Goal: Information Seeking & Learning: Learn about a topic

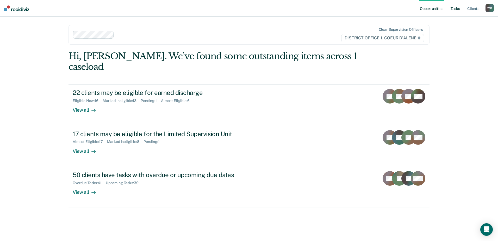
click at [456, 9] on link "Tasks" at bounding box center [454, 8] width 11 height 17
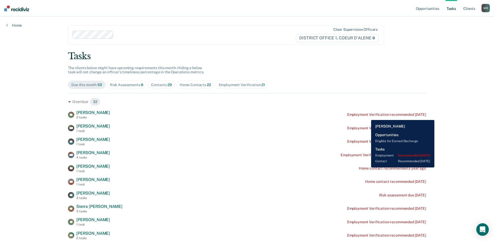
click at [367, 116] on div "Employment Verification recommended [DATE]" at bounding box center [386, 114] width 79 height 4
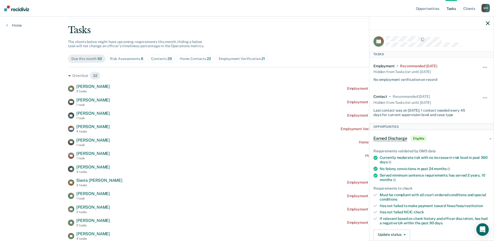
click at [486, 24] on icon "button" at bounding box center [488, 23] width 4 height 4
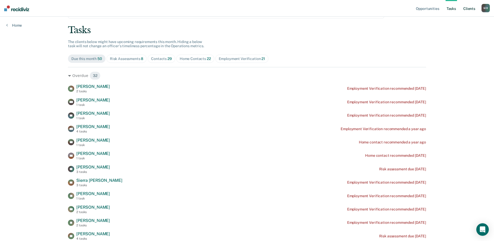
click at [472, 8] on link "Client s" at bounding box center [469, 8] width 14 height 17
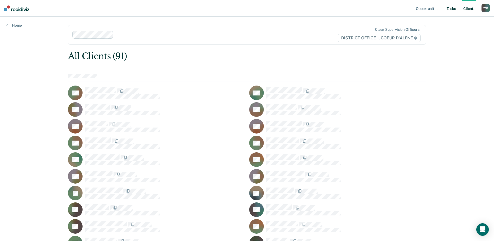
click at [452, 9] on link "Tasks" at bounding box center [450, 8] width 11 height 17
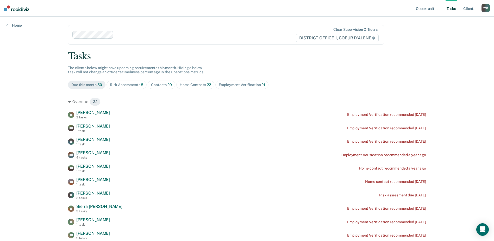
click at [195, 85] on div "Home Contacts 22" at bounding box center [195, 85] width 31 height 4
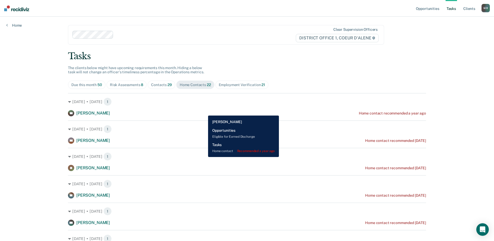
click at [204, 111] on div "[PERSON_NAME] [PERSON_NAME] Home contact recommended a year ago" at bounding box center [247, 113] width 358 height 6
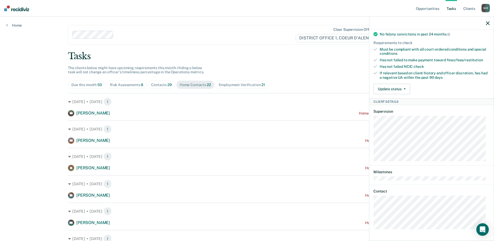
scroll to position [107, 0]
click at [396, 92] on button "Update status" at bounding box center [391, 89] width 37 height 10
click at [392, 108] on button "Mark Ineligible" at bounding box center [398, 109] width 50 height 8
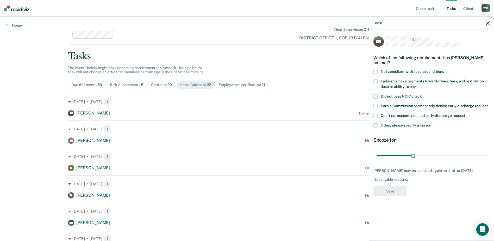
click at [378, 70] on label "Not compliant with special conditions" at bounding box center [431, 72] width 116 height 5
click at [400, 186] on button "Save" at bounding box center [390, 191] width 34 height 11
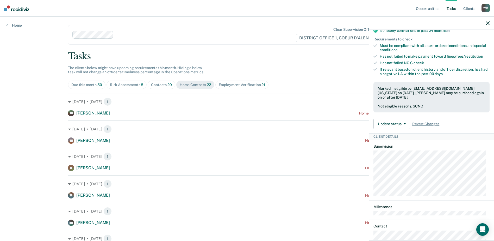
click at [487, 22] on icon "button" at bounding box center [488, 23] width 4 height 4
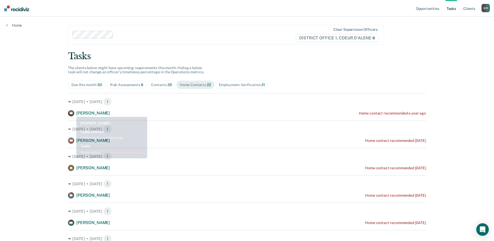
scroll to position [26, 0]
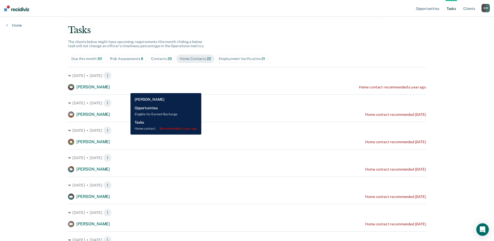
drag, startPoint x: 127, startPoint y: 89, endPoint x: 11, endPoint y: 78, distance: 116.4
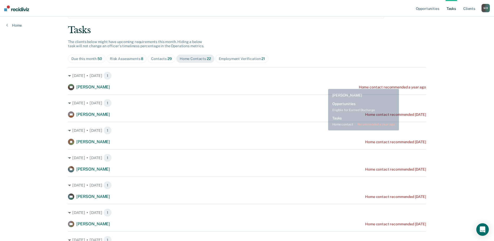
click at [324, 84] on div "[PERSON_NAME] [PERSON_NAME] Home contact recommended a year ago" at bounding box center [247, 87] width 358 height 6
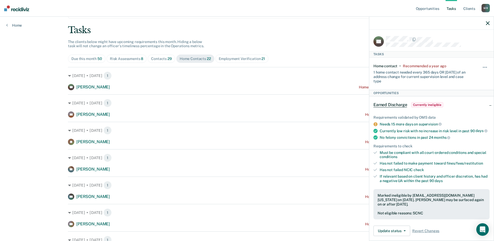
click at [487, 24] on icon "button" at bounding box center [488, 23] width 4 height 4
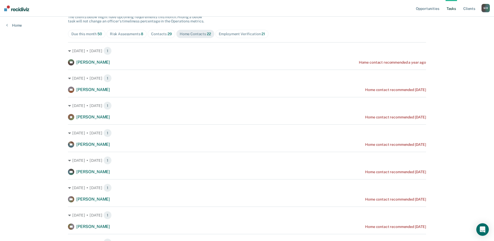
scroll to position [78, 0]
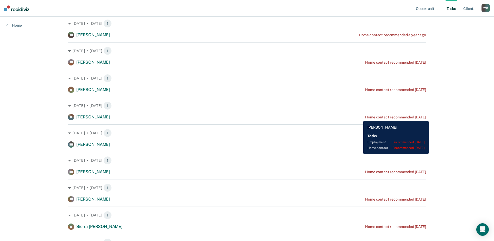
click at [365, 117] on div "Home contact recommended [DATE]" at bounding box center [395, 117] width 61 height 4
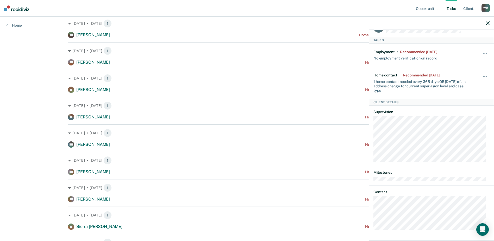
click at [486, 21] on button "button" at bounding box center [488, 23] width 4 height 4
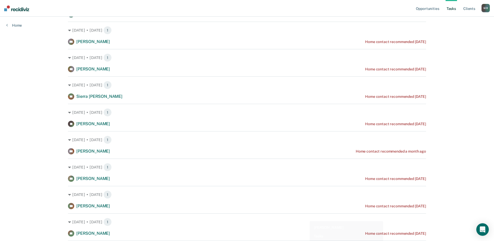
scroll to position [208, 0]
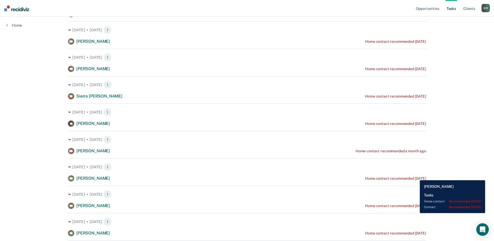
click at [416, 176] on div "Home contact recommended [DATE]" at bounding box center [395, 178] width 61 height 4
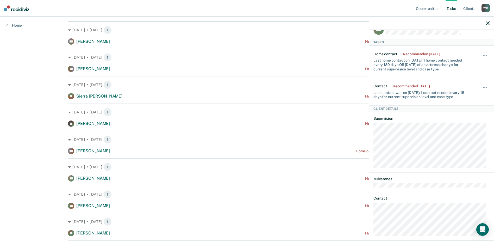
scroll to position [18, 0]
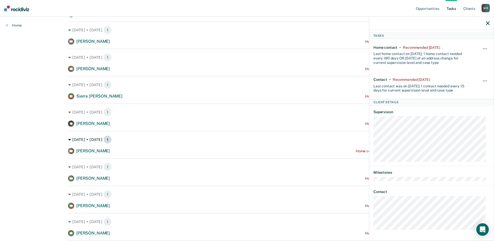
click at [269, 141] on div "[DATE] • [DATE] 1" at bounding box center [247, 139] width 358 height 8
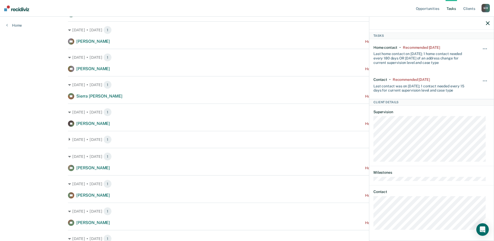
click at [298, 169] on div "AS [PERSON_NAME] Home contact recommended [DATE]" at bounding box center [247, 168] width 358 height 6
click at [488, 23] on icon "button" at bounding box center [488, 23] width 4 height 4
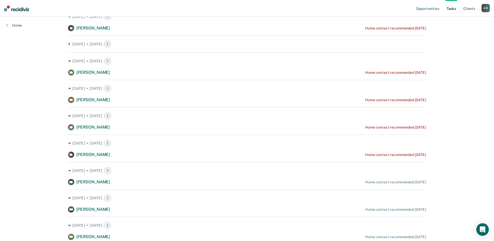
scroll to position [312, 0]
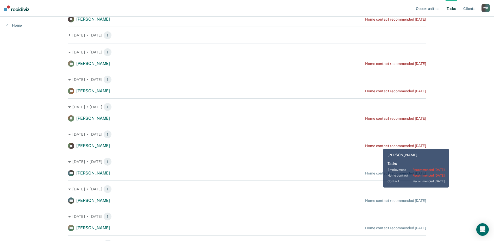
click at [379, 144] on div "Home contact recommended [DATE]" at bounding box center [395, 145] width 61 height 4
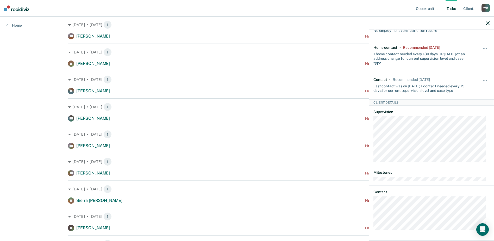
scroll to position [208, 0]
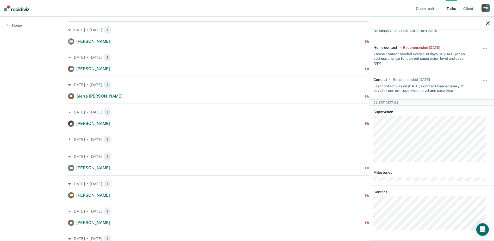
click at [488, 23] on icon "button" at bounding box center [488, 23] width 4 height 4
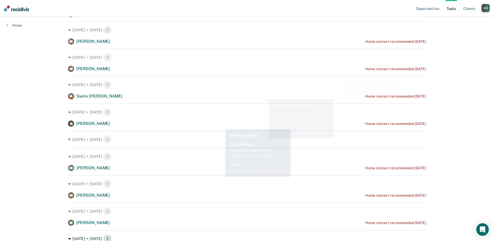
scroll to position [312, 0]
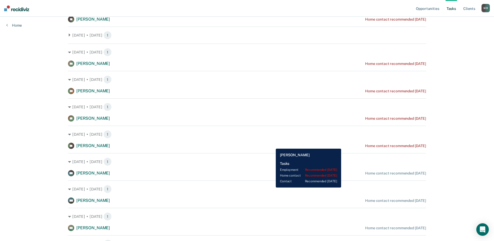
click at [272, 144] on div "AF [PERSON_NAME] Home contact recommended [DATE]" at bounding box center [247, 145] width 358 height 6
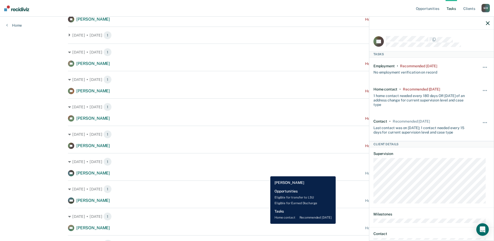
scroll to position [286, 0]
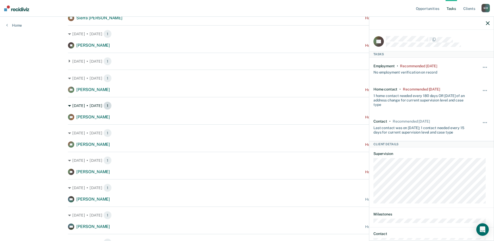
drag, startPoint x: 172, startPoint y: 113, endPoint x: 323, endPoint y: 106, distance: 151.1
click at [323, 106] on div "[DATE] • [DATE] 1" at bounding box center [247, 105] width 358 height 8
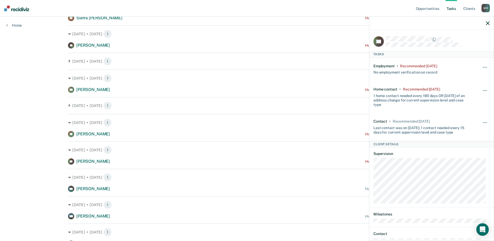
click at [338, 111] on div "[DATE] • [DATE] 1 [PERSON_NAME] [PERSON_NAME] Home contact recommended a year a…" at bounding box center [247, 78] width 358 height 543
click at [69, 105] on icon at bounding box center [69, 105] width 3 height 3
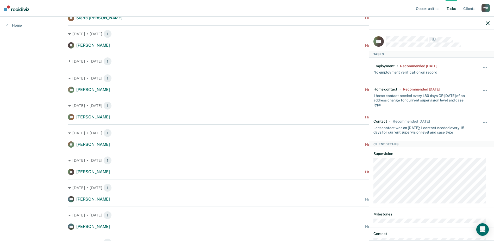
click at [489, 24] on icon "button" at bounding box center [488, 23] width 4 height 4
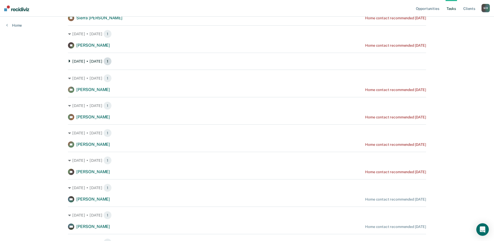
click at [70, 60] on div "[DATE] • [DATE] 1" at bounding box center [247, 61] width 358 height 8
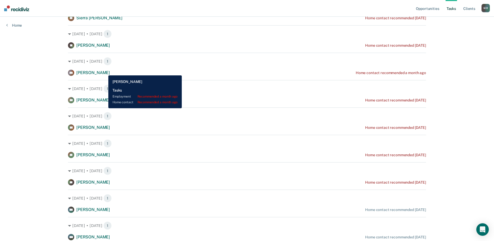
drag, startPoint x: 104, startPoint y: 71, endPoint x: 114, endPoint y: 72, distance: 9.9
click at [105, 71] on span "[PERSON_NAME]" at bounding box center [93, 72] width 34 height 5
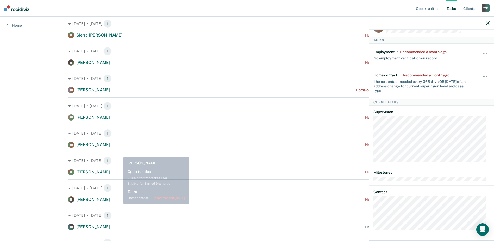
scroll to position [260, 0]
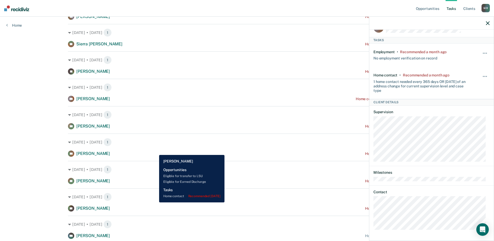
click at [155, 151] on div "[PERSON_NAME] Home contact recommended [DATE]" at bounding box center [247, 153] width 358 height 6
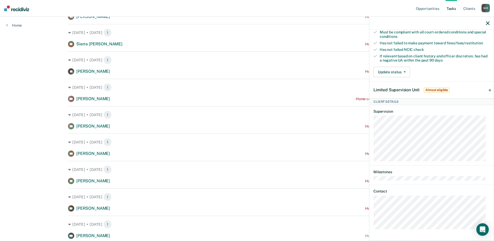
scroll to position [128, 0]
drag, startPoint x: 418, startPoint y: 180, endPoint x: 231, endPoint y: 147, distance: 190.0
click at [231, 147] on div "[DATE] • [DATE] 1 [PERSON_NAME] Home contact recommended [DATE]" at bounding box center [247, 144] width 358 height 23
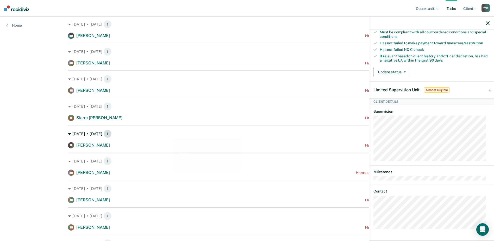
scroll to position [182, 0]
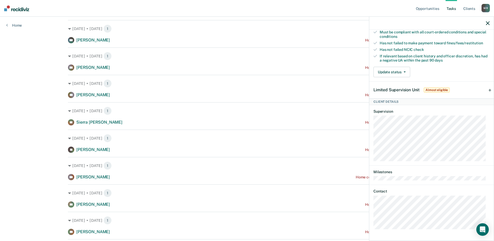
click at [151, 144] on div "[DATE] • [DATE] 1 [PERSON_NAME] Home contact recommended [DATE]" at bounding box center [247, 140] width 358 height 23
click at [101, 148] on span "[PERSON_NAME]" at bounding box center [93, 149] width 34 height 5
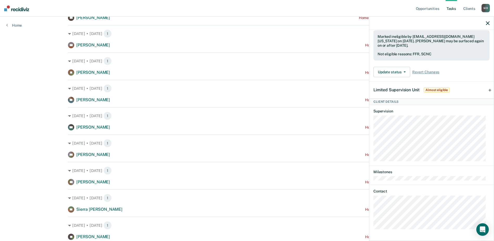
scroll to position [104, 0]
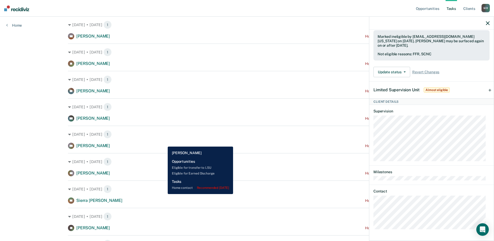
click at [164, 143] on div "CK [PERSON_NAME] Home contact recommended [DATE]" at bounding box center [247, 145] width 358 height 6
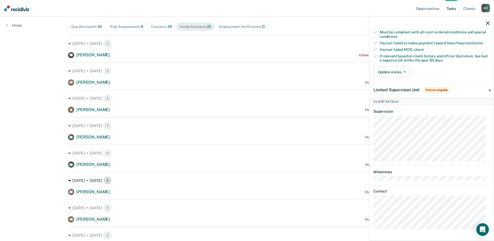
scroll to position [78, 0]
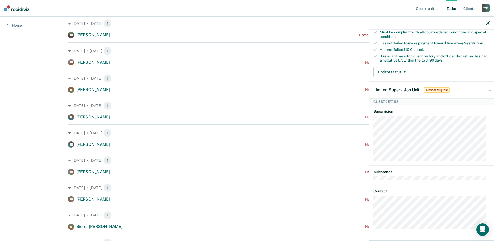
click at [488, 24] on icon "button" at bounding box center [488, 23] width 4 height 4
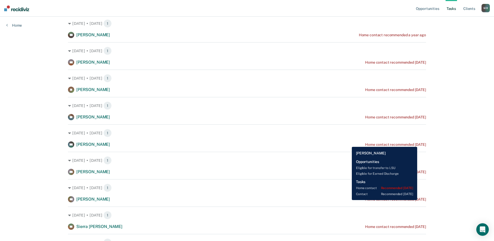
click at [348, 143] on div "DH [PERSON_NAME] Home contact recommended [DATE]" at bounding box center [247, 144] width 358 height 6
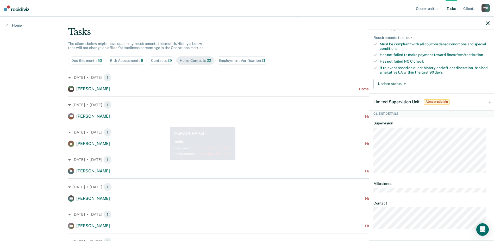
scroll to position [0, 0]
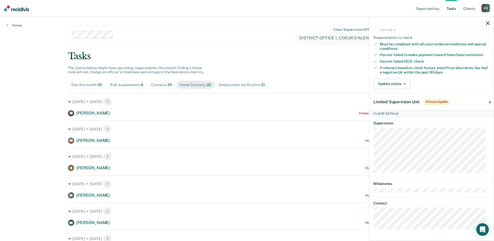
click at [488, 23] on icon "button" at bounding box center [488, 23] width 4 height 4
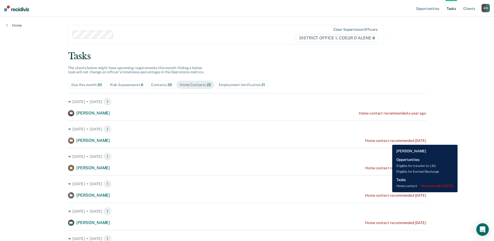
click at [388, 141] on div "Home contact recommended [DATE]" at bounding box center [395, 140] width 61 height 4
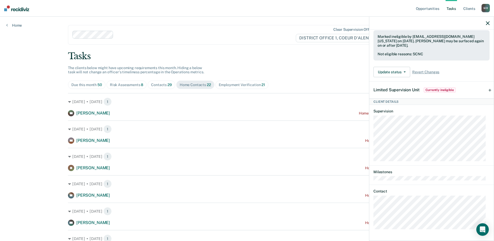
click at [488, 22] on icon "button" at bounding box center [488, 23] width 4 height 4
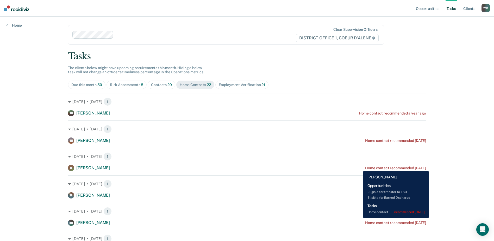
click at [365, 167] on div "Home contact recommended [DATE]" at bounding box center [395, 168] width 61 height 4
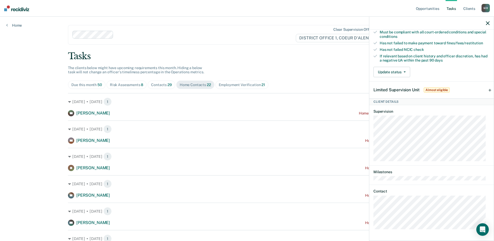
click at [487, 24] on icon "button" at bounding box center [488, 23] width 4 height 4
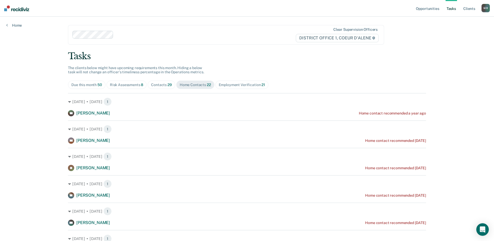
click at [311, 170] on div "JS [PERSON_NAME] Home contact recommended [DATE]" at bounding box center [247, 168] width 358 height 6
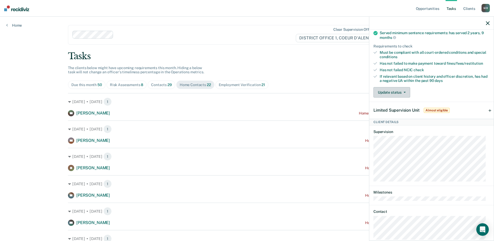
scroll to position [128, 0]
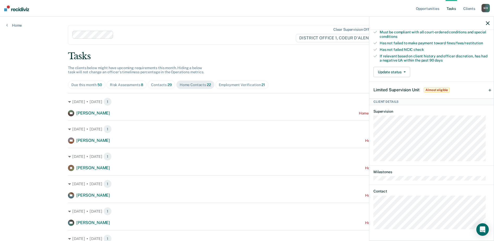
click at [187, 162] on div "[DATE] • [DATE] 1 JS [PERSON_NAME] Home contact recommended [DATE]" at bounding box center [247, 159] width 358 height 23
click at [347, 165] on div "[DATE] • [DATE] 1 JS [PERSON_NAME] Home contact recommended [DATE]" at bounding box center [247, 159] width 358 height 23
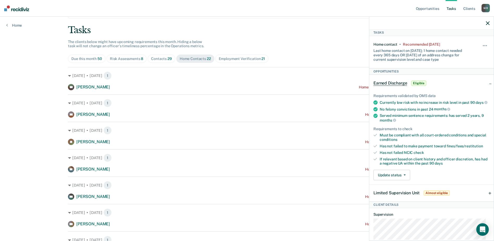
scroll to position [0, 0]
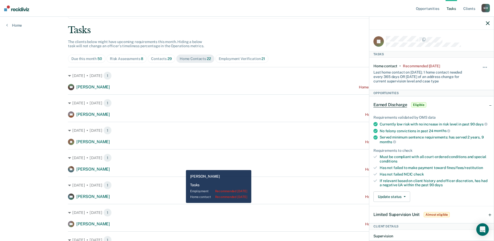
click at [180, 165] on div "[DATE] • [DATE] 1 EP [PERSON_NAME] Home contact recommended [DATE]" at bounding box center [247, 160] width 358 height 23
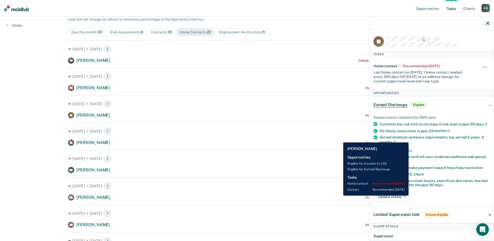
scroll to position [104, 0]
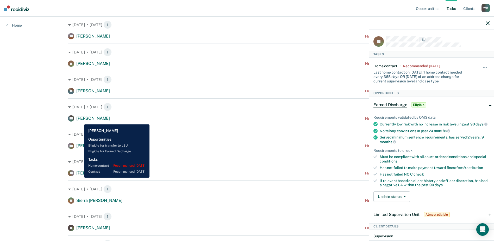
click at [84, 118] on span "[PERSON_NAME]" at bounding box center [93, 118] width 34 height 5
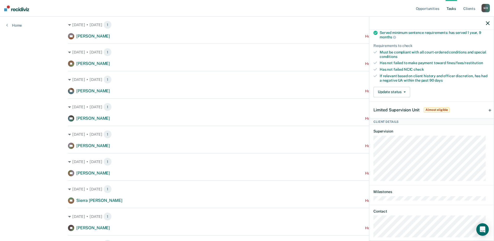
scroll to position [144, 0]
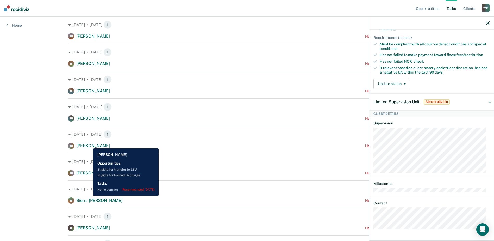
click at [89, 144] on span "[PERSON_NAME]" at bounding box center [93, 145] width 34 height 5
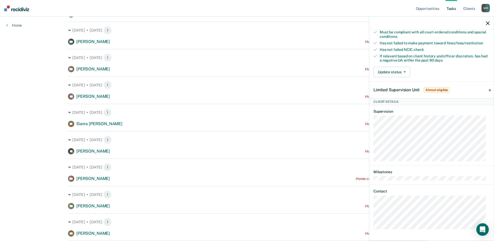
scroll to position [182, 0]
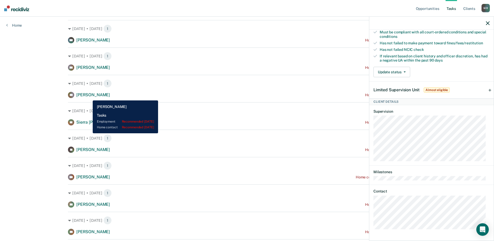
click at [89, 96] on span "[PERSON_NAME]" at bounding box center [93, 94] width 34 height 5
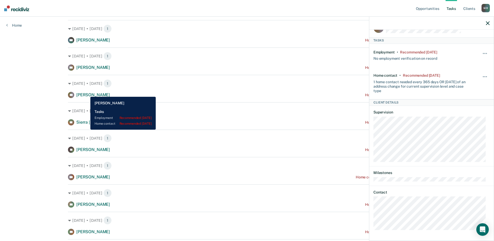
click at [86, 93] on span "[PERSON_NAME]" at bounding box center [93, 94] width 34 height 5
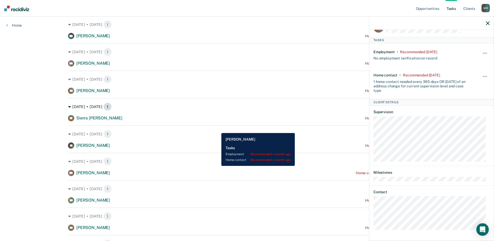
scroll to position [182, 0]
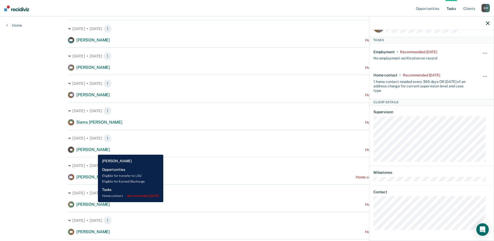
click at [94, 150] on span "[PERSON_NAME]" at bounding box center [93, 149] width 34 height 5
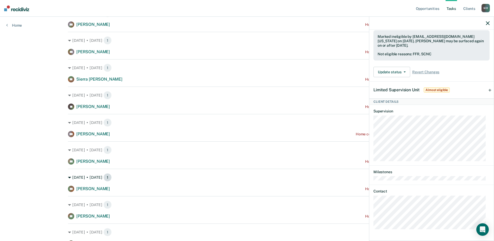
scroll to position [234, 0]
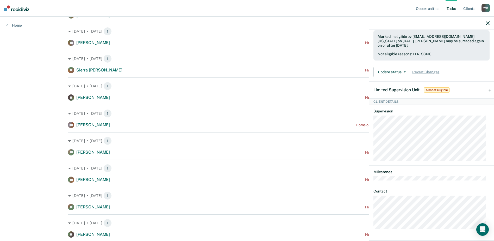
click at [344, 183] on div "[DATE] • [DATE] 1 [PERSON_NAME] [PERSON_NAME] Home contact recommended a year a…" at bounding box center [247, 140] width 358 height 563
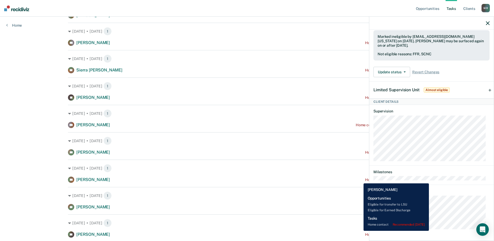
click at [365, 179] on div "Home contact recommended [DATE]" at bounding box center [395, 179] width 61 height 4
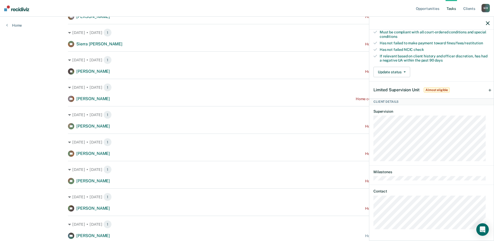
scroll to position [128, 0]
drag, startPoint x: 485, startPoint y: 24, endPoint x: 442, endPoint y: 36, distance: 45.5
click at [485, 24] on div at bounding box center [431, 23] width 124 height 13
click at [488, 23] on icon "button" at bounding box center [488, 23] width 4 height 4
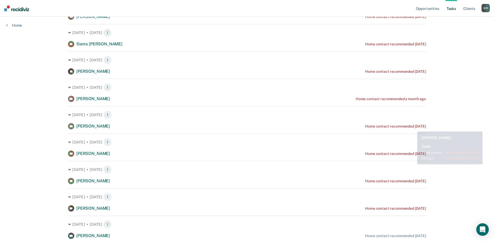
click at [413, 125] on div "Home contact recommended [DATE]" at bounding box center [395, 126] width 61 height 4
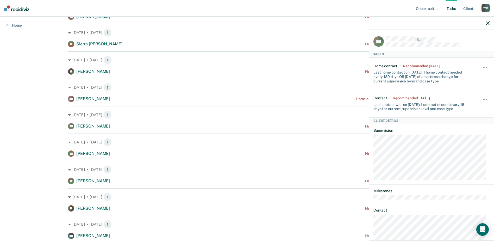
click at [489, 24] on icon "button" at bounding box center [488, 23] width 4 height 4
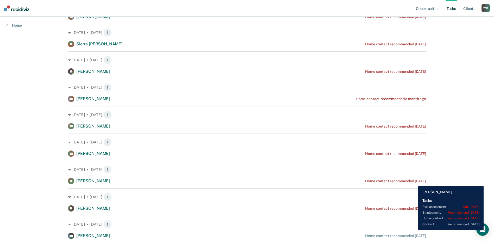
click at [414, 181] on div "Home contact recommended [DATE]" at bounding box center [395, 181] width 61 height 4
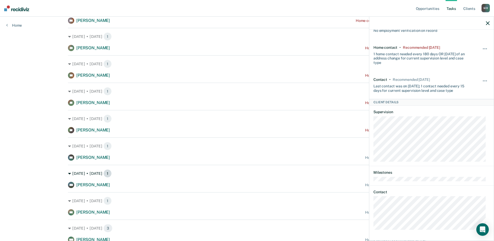
scroll to position [286, 0]
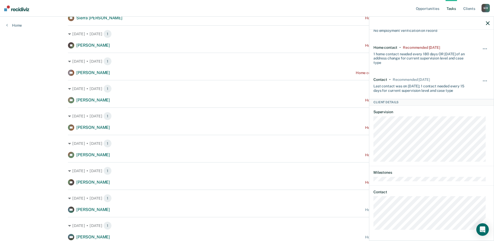
click at [285, 175] on div "[DATE] • [DATE] 1 AF [PERSON_NAME] Home contact recommended [DATE]" at bounding box center [247, 173] width 358 height 23
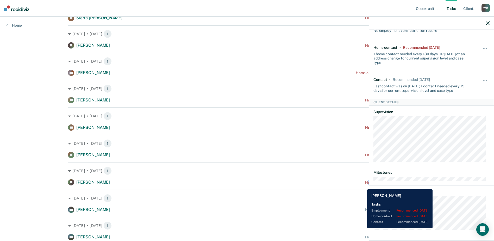
click at [364, 187] on div "[DATE] • [DATE] 1 [PERSON_NAME] [PERSON_NAME] Home contact recommended a year a…" at bounding box center [247, 88] width 358 height 563
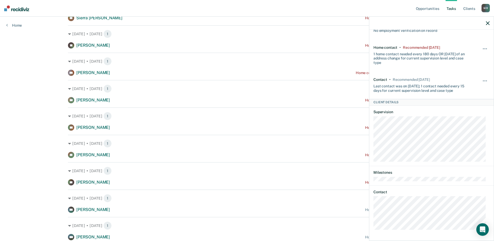
drag, startPoint x: 364, startPoint y: 187, endPoint x: 353, endPoint y: 181, distance: 11.9
click at [357, 182] on div "AF [PERSON_NAME] Home contact recommended [DATE]" at bounding box center [247, 182] width 358 height 6
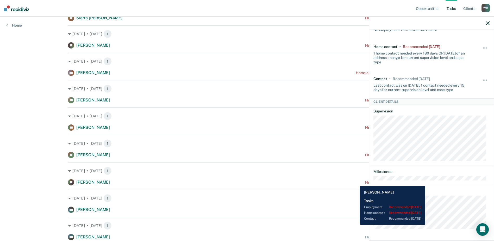
scroll to position [42, 0]
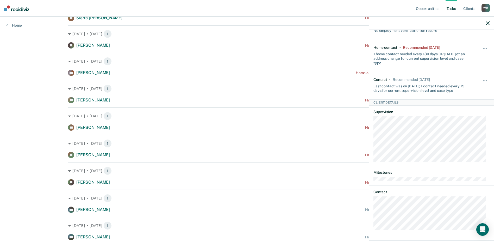
drag, startPoint x: 486, startPoint y: 22, endPoint x: 345, endPoint y: 53, distance: 144.7
click at [486, 22] on icon "button" at bounding box center [488, 23] width 4 height 4
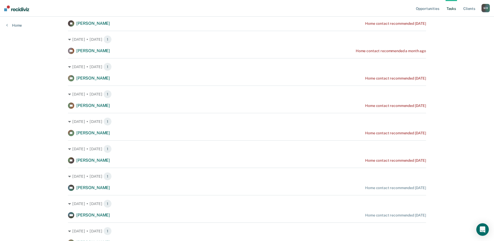
scroll to position [338, 0]
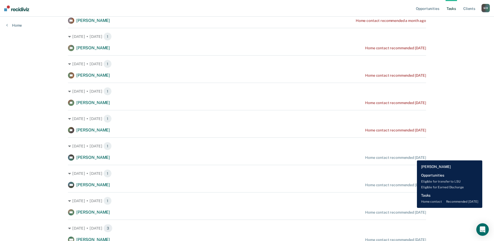
click at [413, 156] on div "Home contact recommended [DATE]" at bounding box center [395, 157] width 61 height 4
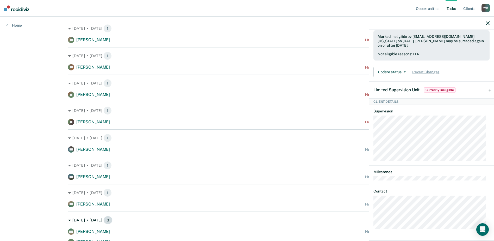
scroll to position [358, 0]
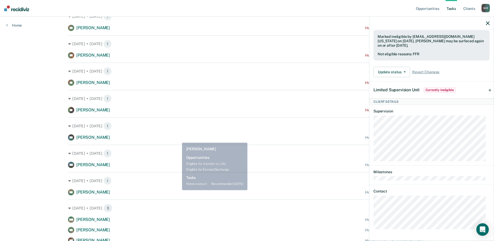
click at [178, 138] on div "DH [PERSON_NAME] Home contact recommended [DATE]" at bounding box center [247, 137] width 358 height 6
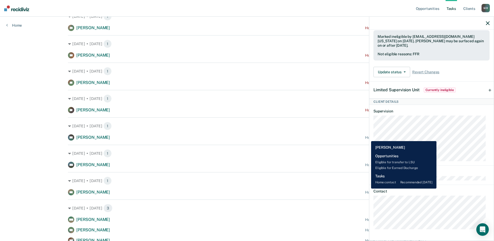
click at [367, 137] on div "Home contact recommended [DATE]" at bounding box center [395, 137] width 61 height 4
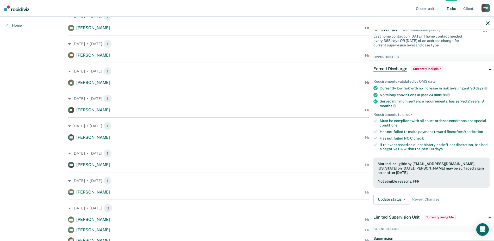
scroll to position [0, 0]
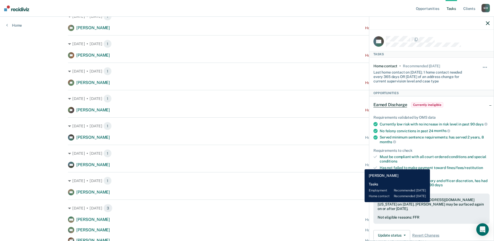
click at [370, 165] on div "Requirements validated by OMS data Currently low risk with no increase in risk …" at bounding box center [431, 175] width 124 height 137
click at [366, 165] on div "Home contact recommended [DATE]" at bounding box center [395, 164] width 61 height 4
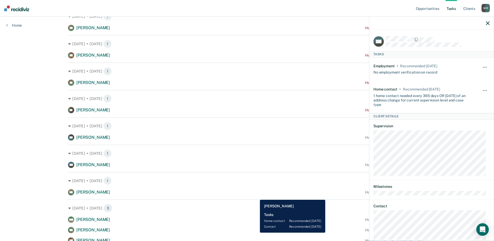
scroll to position [385, 0]
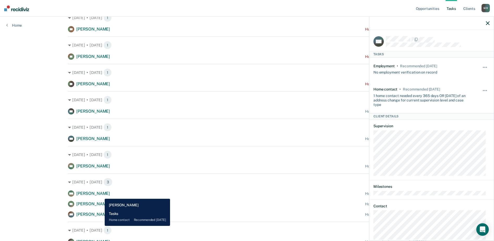
click at [101, 194] on span "[PERSON_NAME]" at bounding box center [93, 193] width 34 height 5
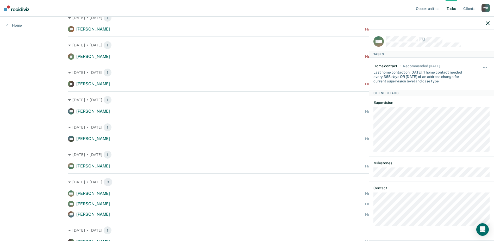
scroll to position [437, 0]
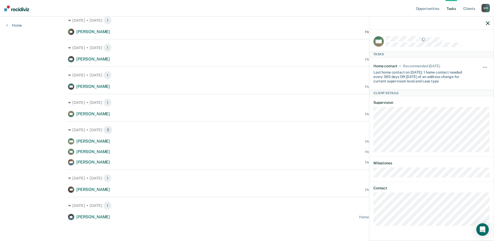
click at [487, 26] on div at bounding box center [431, 23] width 124 height 13
click at [487, 23] on icon "button" at bounding box center [488, 23] width 4 height 4
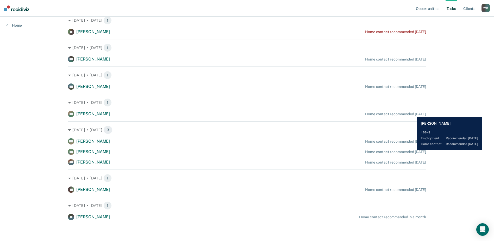
click at [413, 113] on div "Home contact recommended [DATE]" at bounding box center [395, 114] width 61 height 4
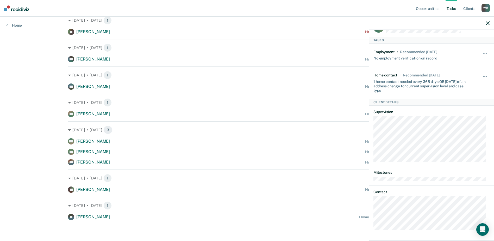
scroll to position [14, 0]
click at [487, 25] on icon "button" at bounding box center [488, 23] width 4 height 4
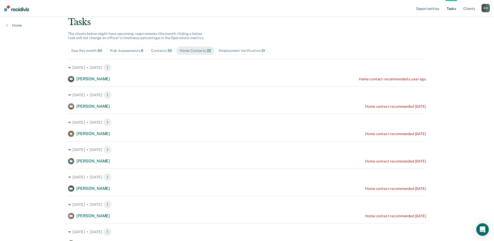
scroll to position [0, 0]
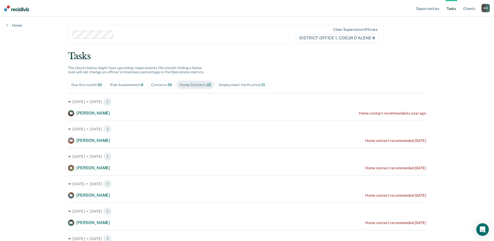
click at [243, 89] on span "Employment Verification 21" at bounding box center [241, 84] width 53 height 8
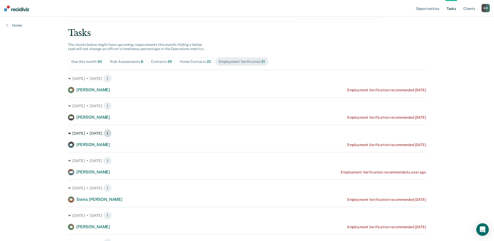
scroll to position [52, 0]
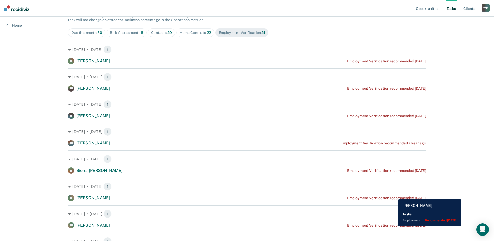
click at [394, 195] on div "[PERSON_NAME] [PERSON_NAME] Employment Verification recommended [DATE]" at bounding box center [247, 197] width 358 height 6
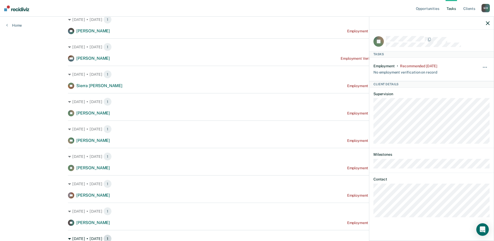
scroll to position [130, 0]
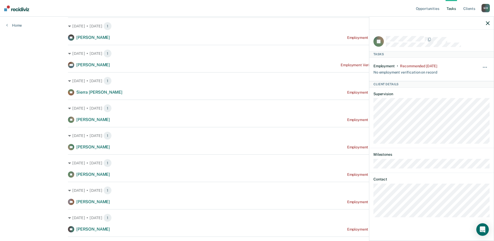
drag, startPoint x: 489, startPoint y: 22, endPoint x: 302, endPoint y: 69, distance: 192.7
click at [488, 22] on icon "button" at bounding box center [488, 23] width 4 height 4
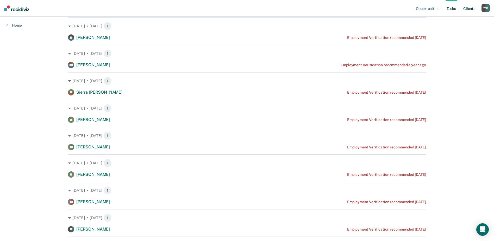
click at [471, 10] on link "Client s" at bounding box center [469, 8] width 14 height 17
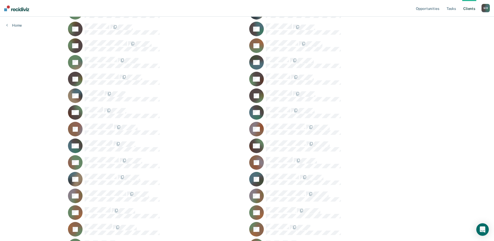
scroll to position [182, 0]
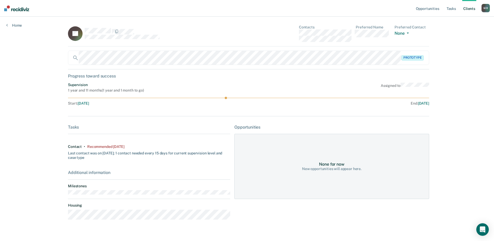
click at [467, 8] on link "Client s" at bounding box center [469, 8] width 14 height 17
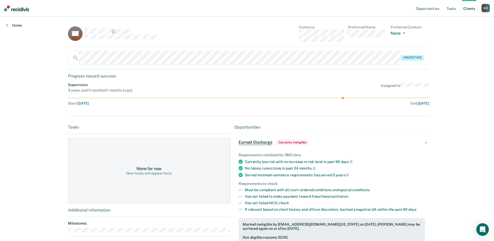
click at [20, 25] on link "Home" at bounding box center [14, 25] width 16 height 5
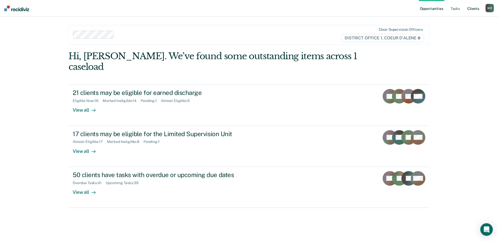
click at [476, 9] on link "Client s" at bounding box center [473, 8] width 14 height 17
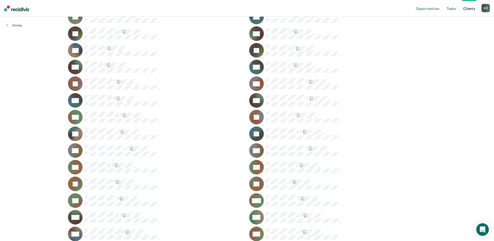
scroll to position [234, 0]
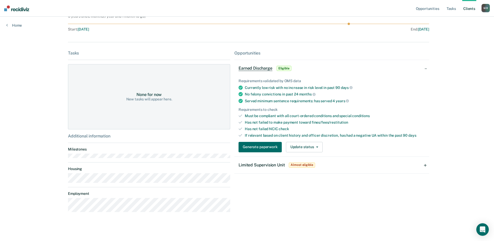
scroll to position [76, 0]
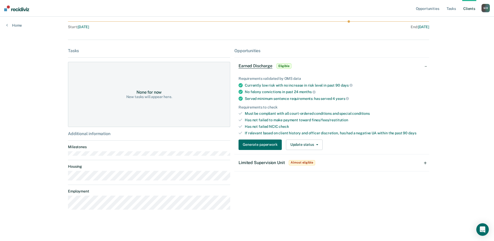
click at [305, 163] on span "Almost eligible" at bounding box center [302, 162] width 26 height 5
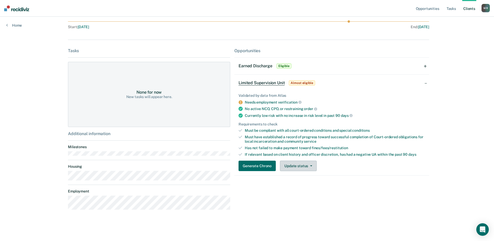
click at [289, 168] on button "Update status" at bounding box center [298, 165] width 37 height 10
click at [383, 107] on div "No active NCO, CPO, or restraining order" at bounding box center [335, 108] width 180 height 5
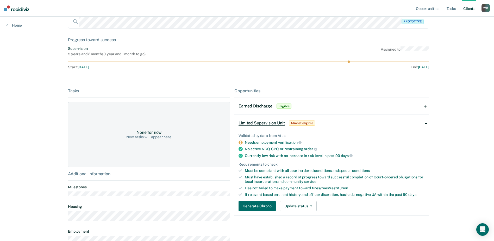
scroll to position [0, 0]
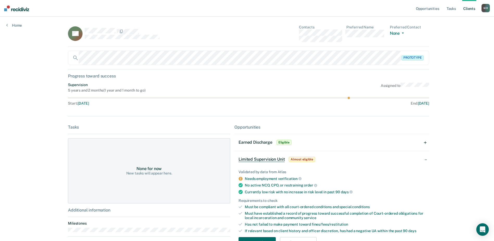
click at [466, 9] on link "Client s" at bounding box center [469, 8] width 14 height 17
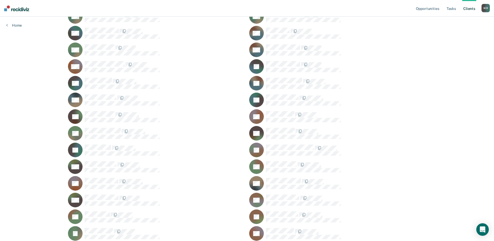
scroll to position [469, 0]
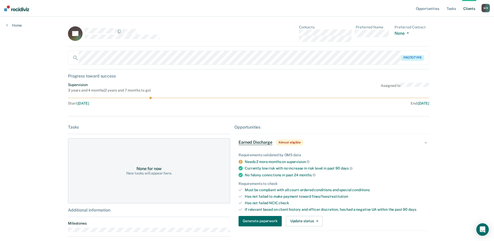
click at [469, 9] on link "Client s" at bounding box center [469, 8] width 14 height 17
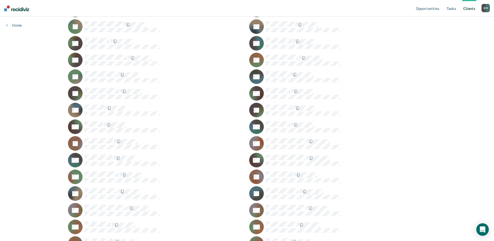
scroll to position [208, 0]
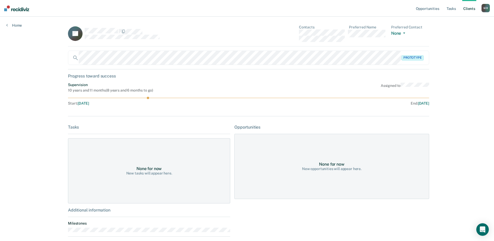
click at [470, 9] on link "Client s" at bounding box center [469, 8] width 14 height 17
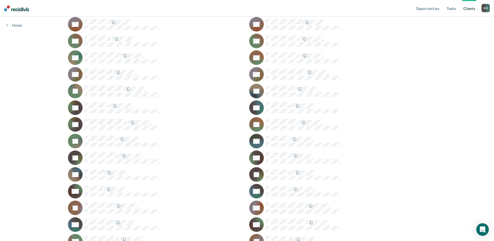
scroll to position [104, 0]
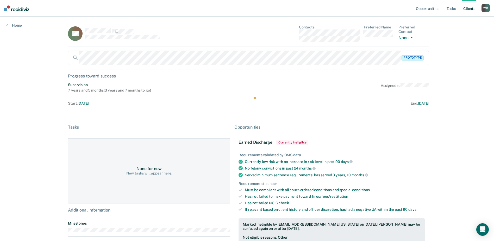
scroll to position [52, 0]
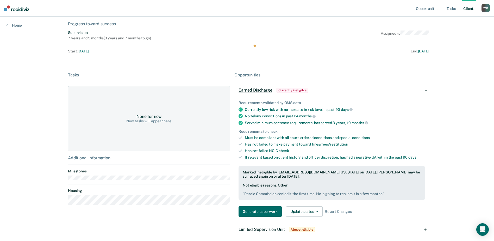
click at [354, 193] on pre "" Parole Commission denied it the first time. He is going to resubmit in a few …" at bounding box center [332, 193] width 178 height 4
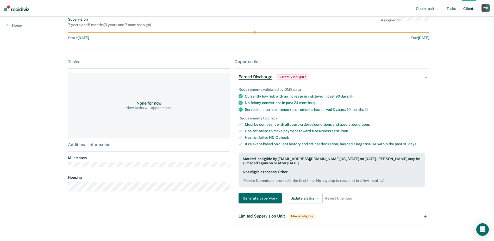
scroll to position [76, 0]
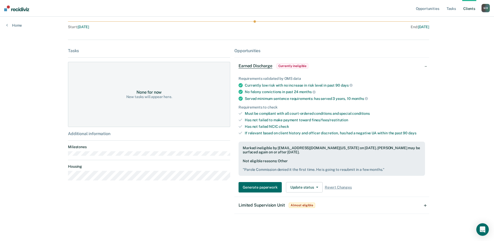
click at [468, 9] on link "Client s" at bounding box center [469, 8] width 14 height 17
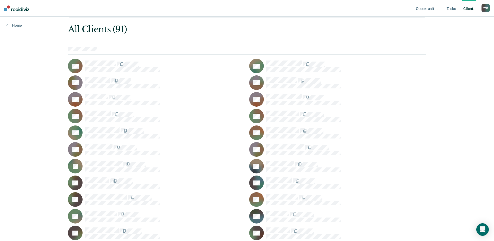
scroll to position [52, 0]
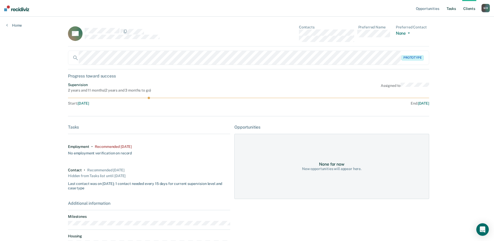
click at [446, 11] on link "Tasks" at bounding box center [450, 8] width 11 height 17
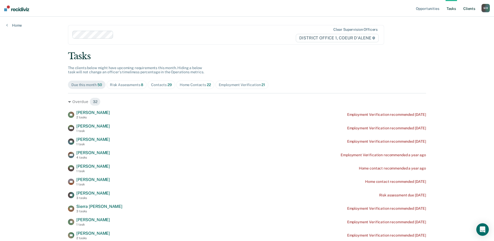
click at [467, 9] on link "Client s" at bounding box center [469, 8] width 14 height 17
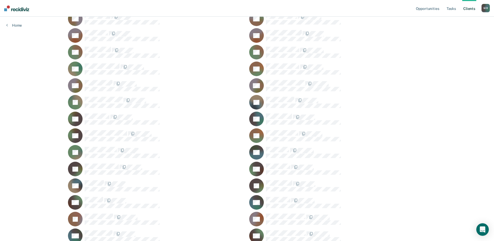
scroll to position [104, 0]
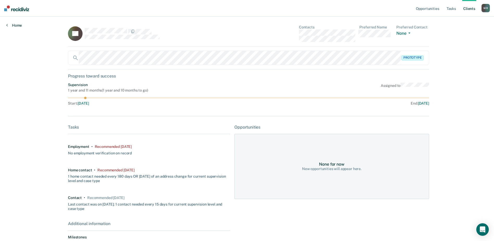
click at [14, 24] on link "Home" at bounding box center [14, 25] width 16 height 5
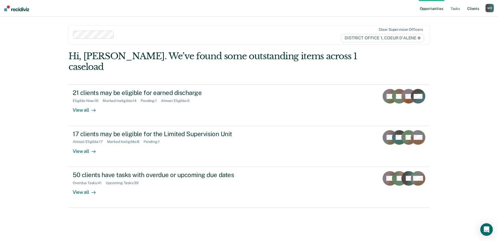
click at [473, 8] on link "Client s" at bounding box center [473, 8] width 14 height 17
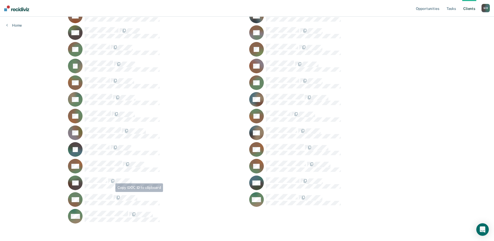
scroll to position [629, 0]
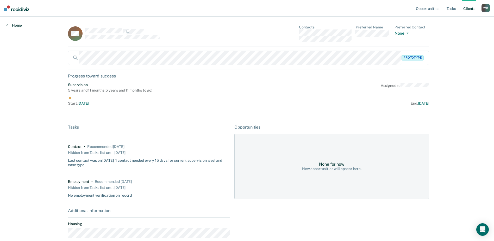
click at [8, 25] on link "Home" at bounding box center [14, 25] width 16 height 5
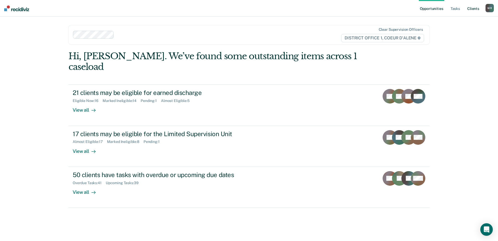
click at [473, 12] on link "Client s" at bounding box center [473, 8] width 14 height 17
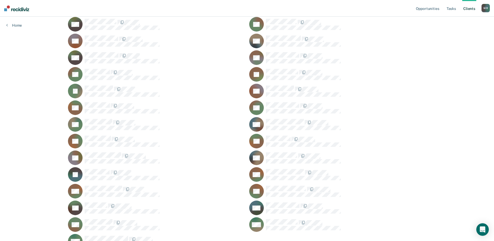
scroll to position [629, 0]
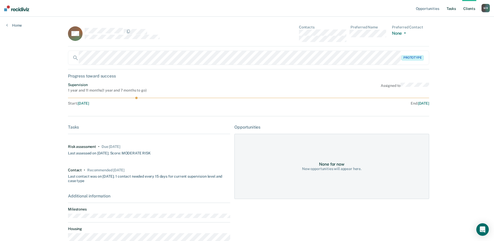
click at [449, 8] on link "Tasks" at bounding box center [450, 8] width 11 height 17
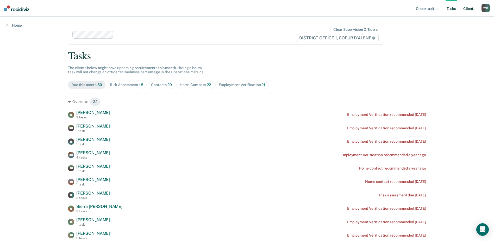
click at [469, 8] on link "Client s" at bounding box center [469, 8] width 14 height 17
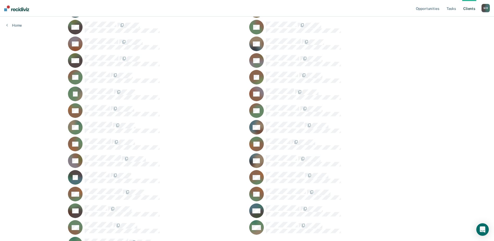
scroll to position [629, 0]
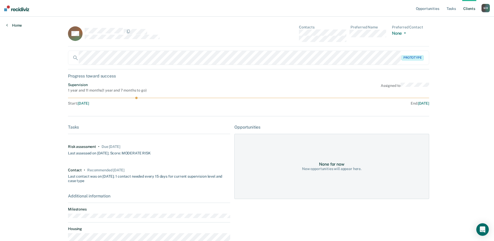
click at [12, 24] on link "Home" at bounding box center [14, 25] width 16 height 5
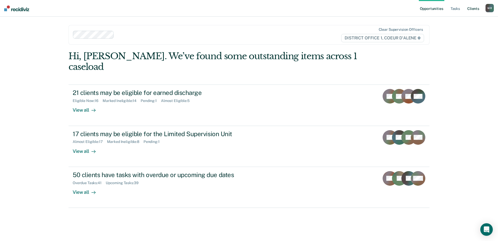
click at [474, 9] on link "Client s" at bounding box center [473, 8] width 14 height 17
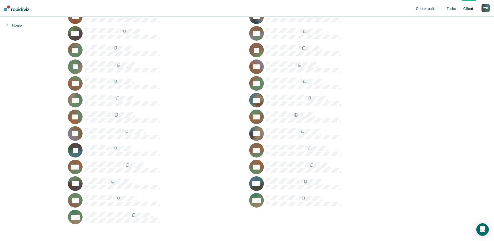
scroll to position [629, 0]
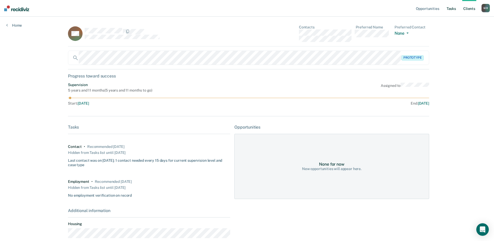
click at [451, 10] on link "Tasks" at bounding box center [450, 8] width 11 height 17
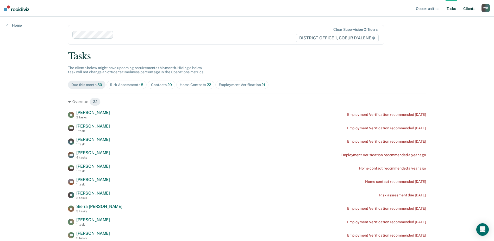
click at [474, 10] on link "Client s" at bounding box center [469, 8] width 14 height 17
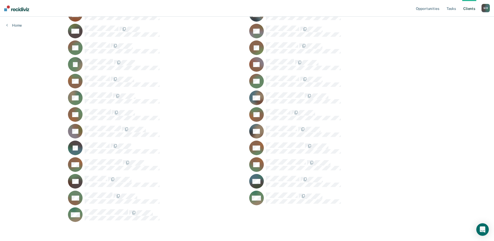
scroll to position [629, 0]
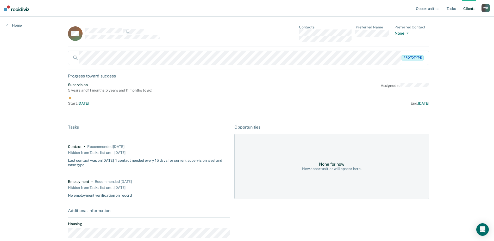
click at [470, 10] on link "Client s" at bounding box center [469, 8] width 14 height 17
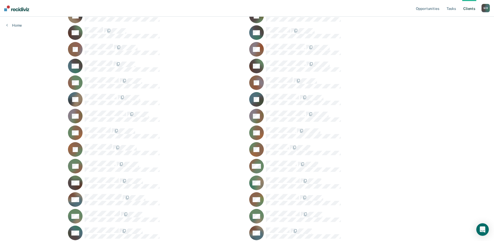
scroll to position [260, 0]
